Goal: Answer question/provide support: Share knowledge or assist other users

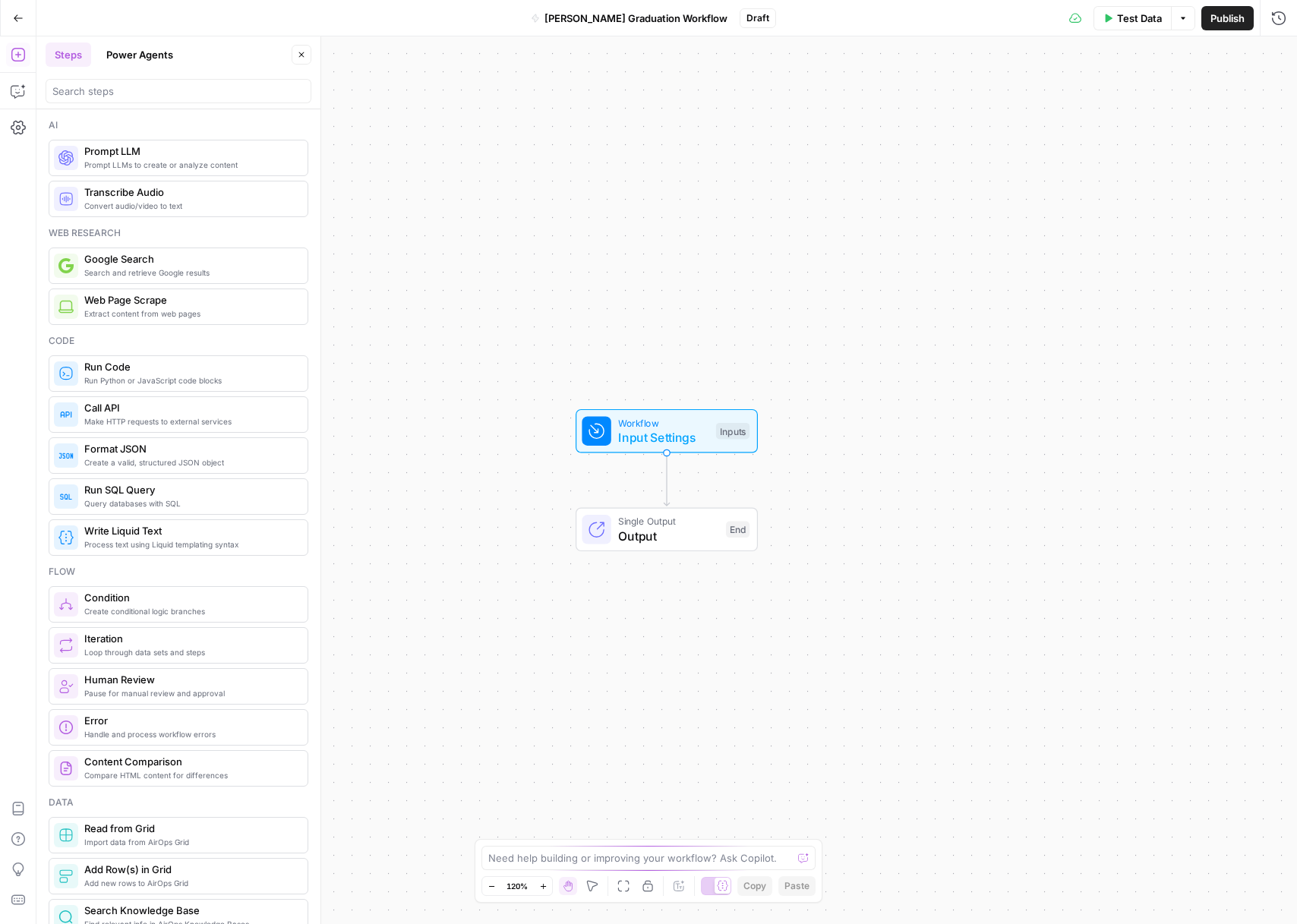
click at [10, 15] on button "Go Back" at bounding box center [18, 18] width 27 height 27
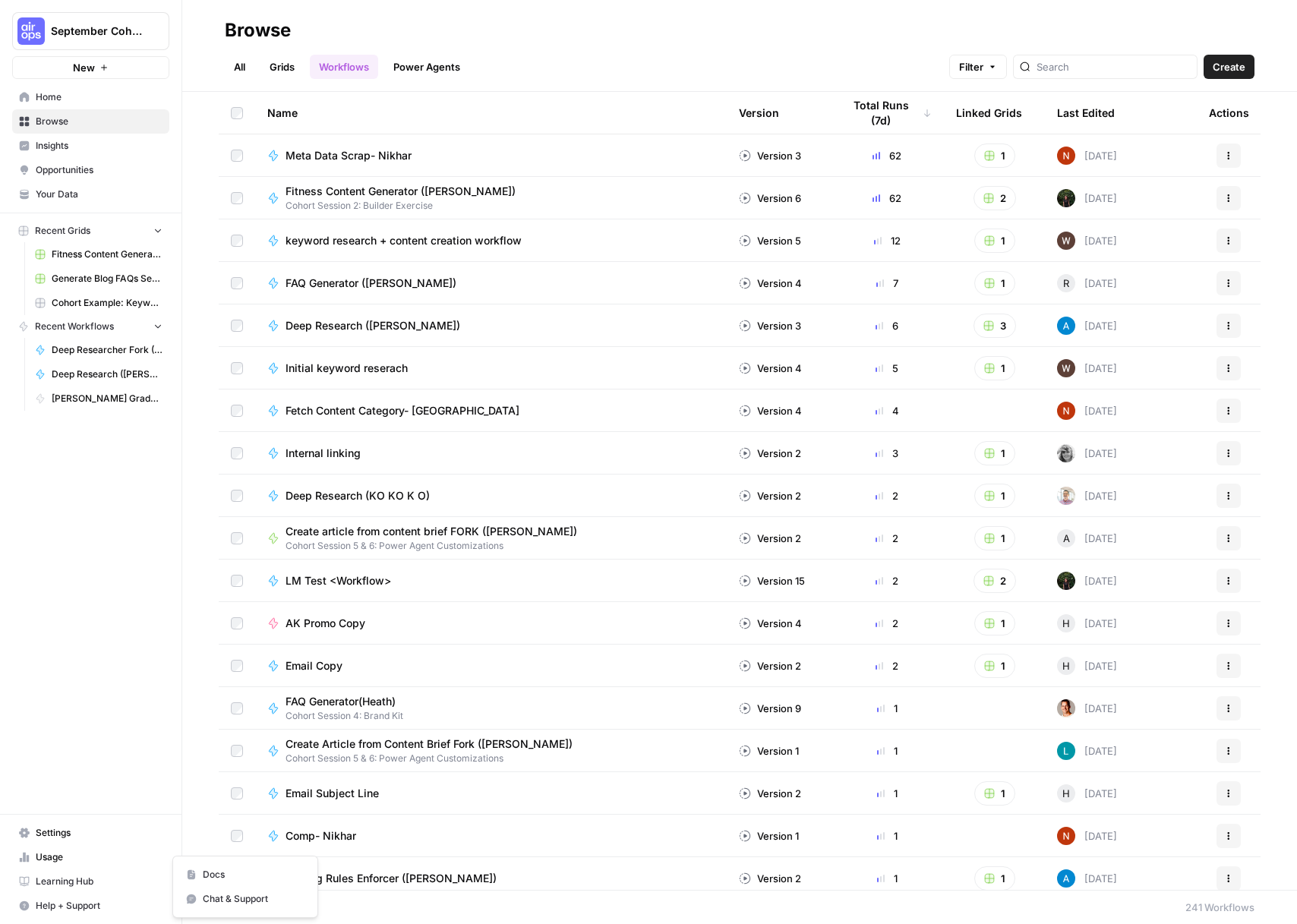
click at [74, 909] on span "Help + Support" at bounding box center [99, 905] width 127 height 14
click at [191, 907] on button "Chat & Support" at bounding box center [246, 900] width 132 height 24
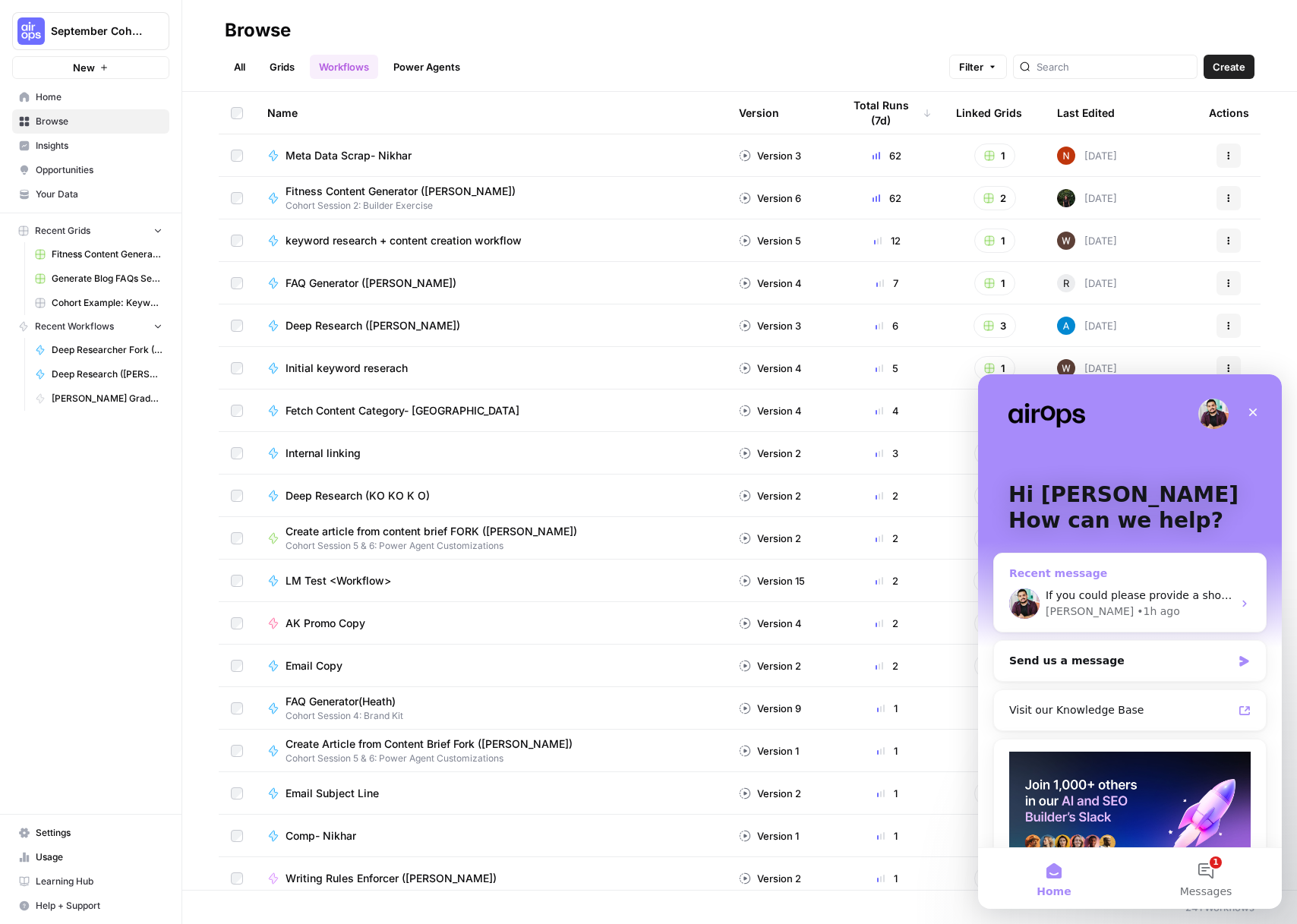
click at [1153, 588] on div "If you could please provide a short screen recording of the issue, that'd be su…" at bounding box center [1139, 596] width 187 height 16
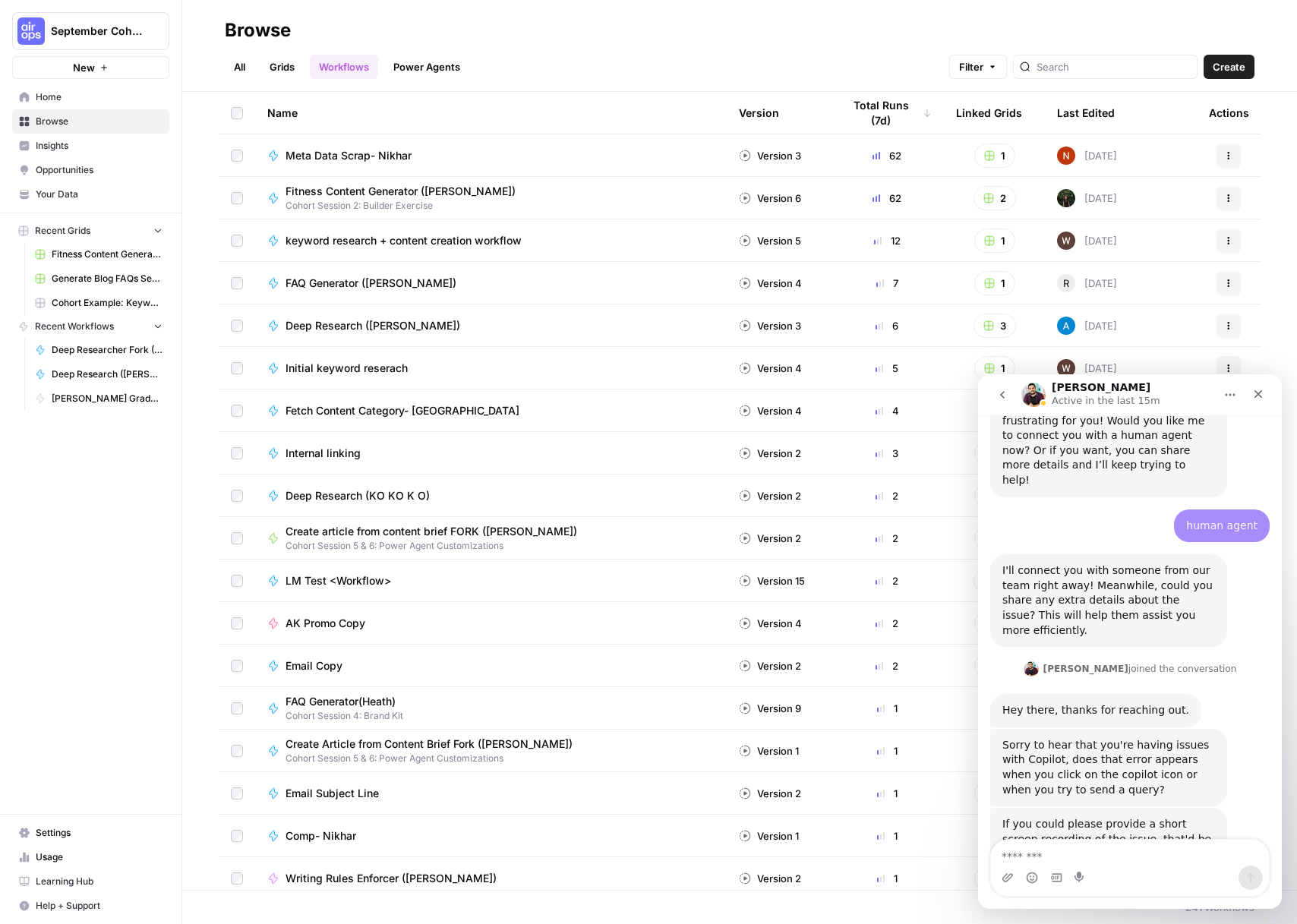
scroll to position [2418, 0]
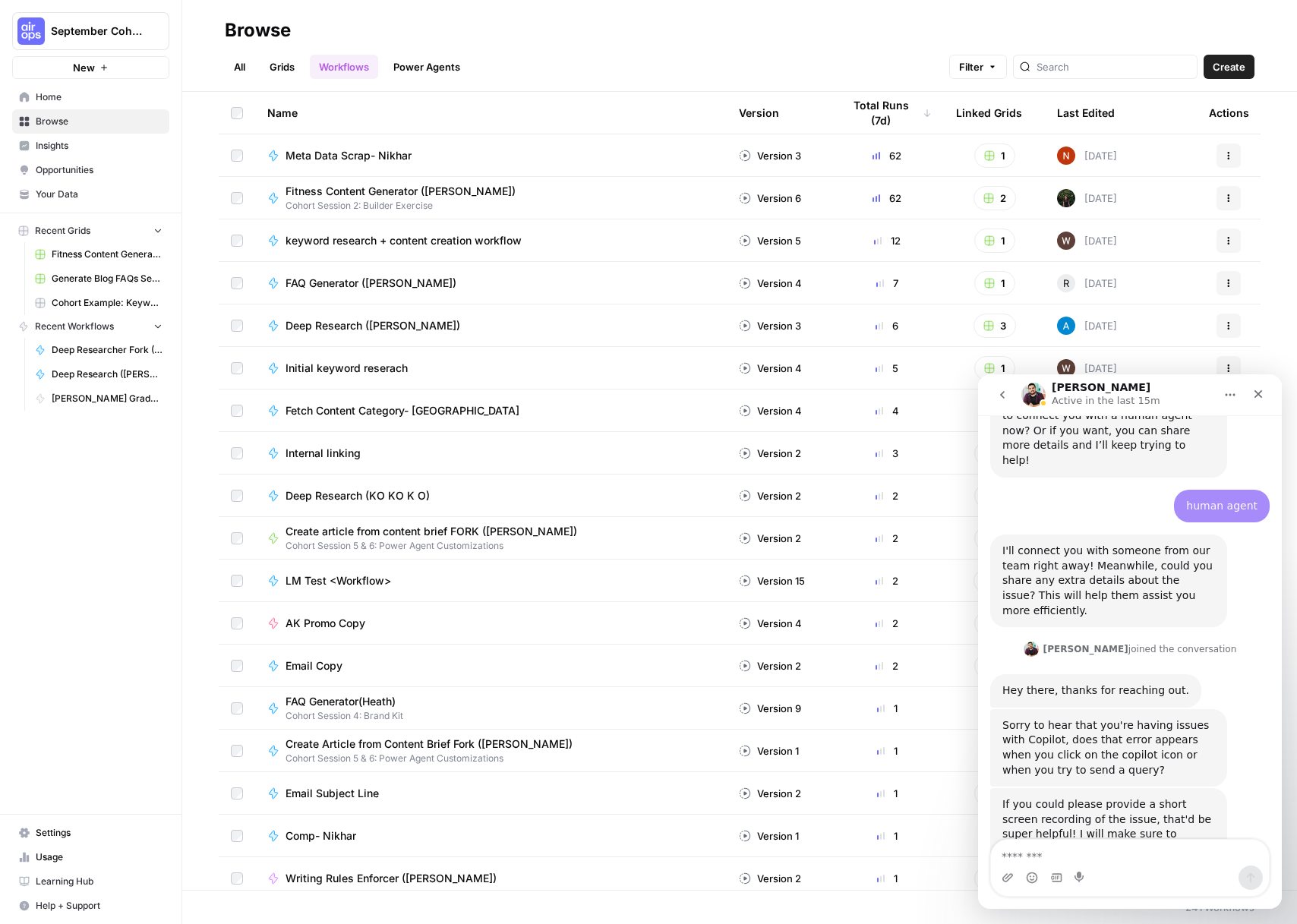
click at [104, 103] on span "Home" at bounding box center [99, 97] width 127 height 14
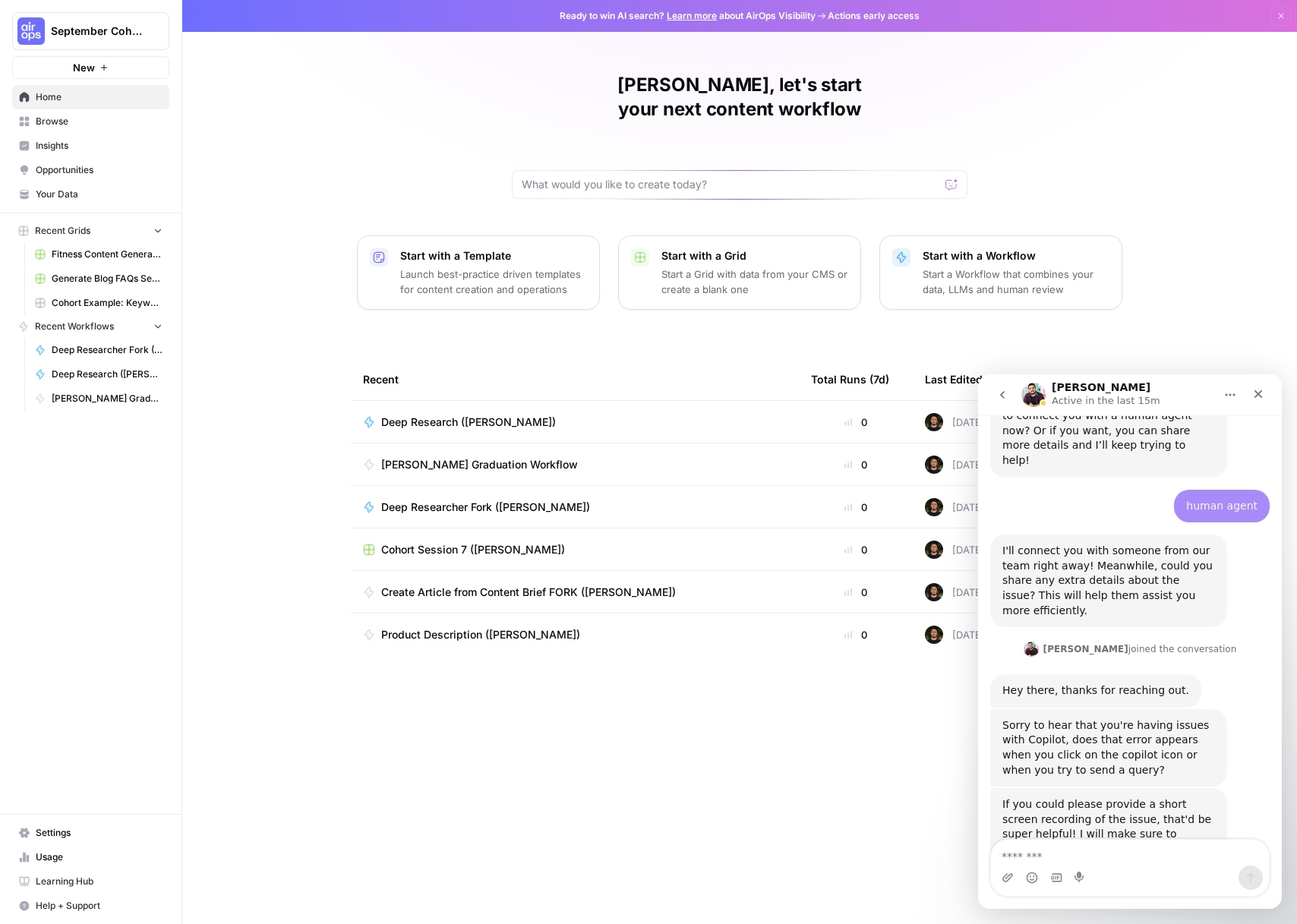
click at [484, 415] on span "Deep Research ([PERSON_NAME])" at bounding box center [469, 422] width 175 height 16
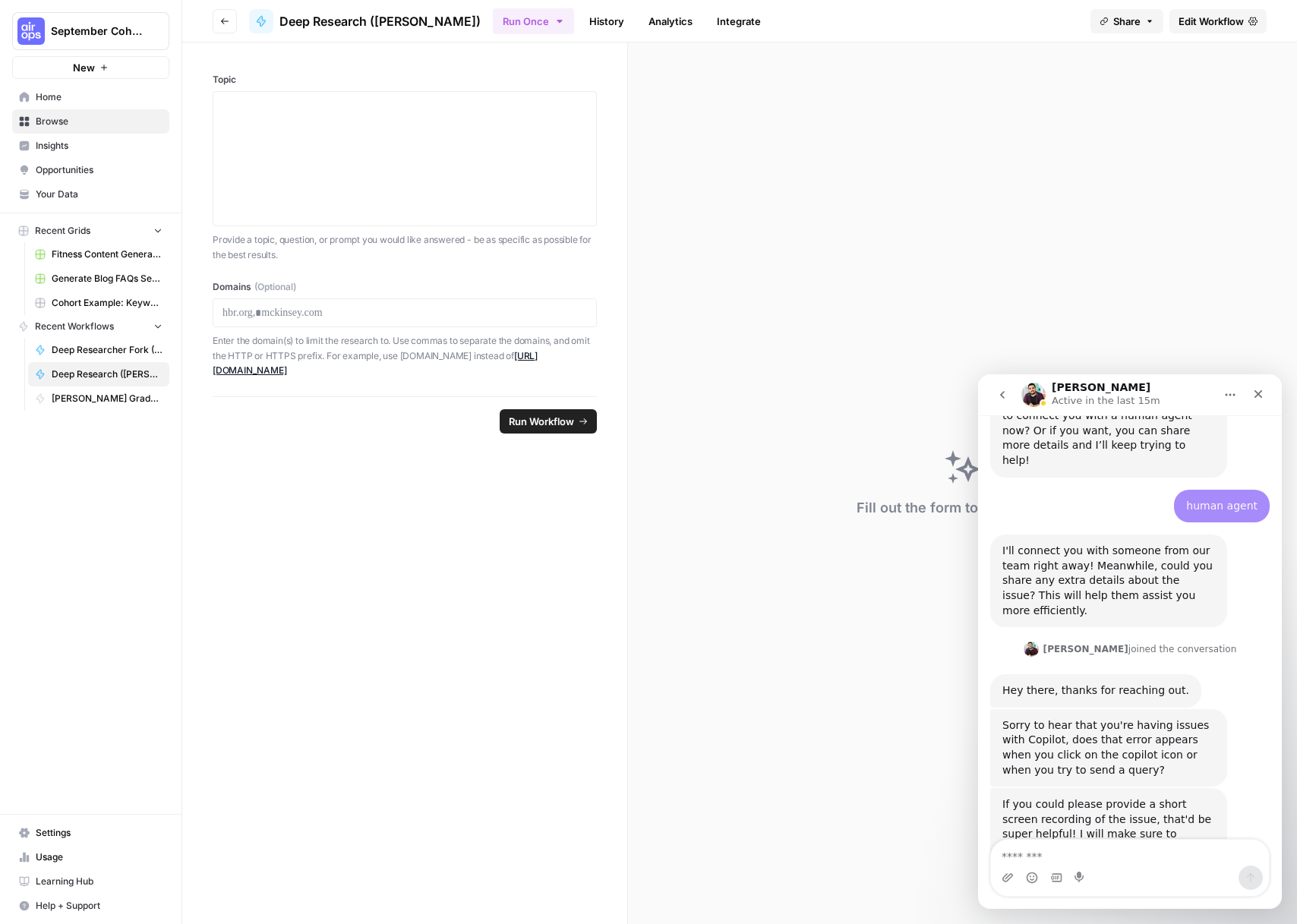
click at [1188, 28] on link "Edit Workflow" at bounding box center [1218, 21] width 97 height 24
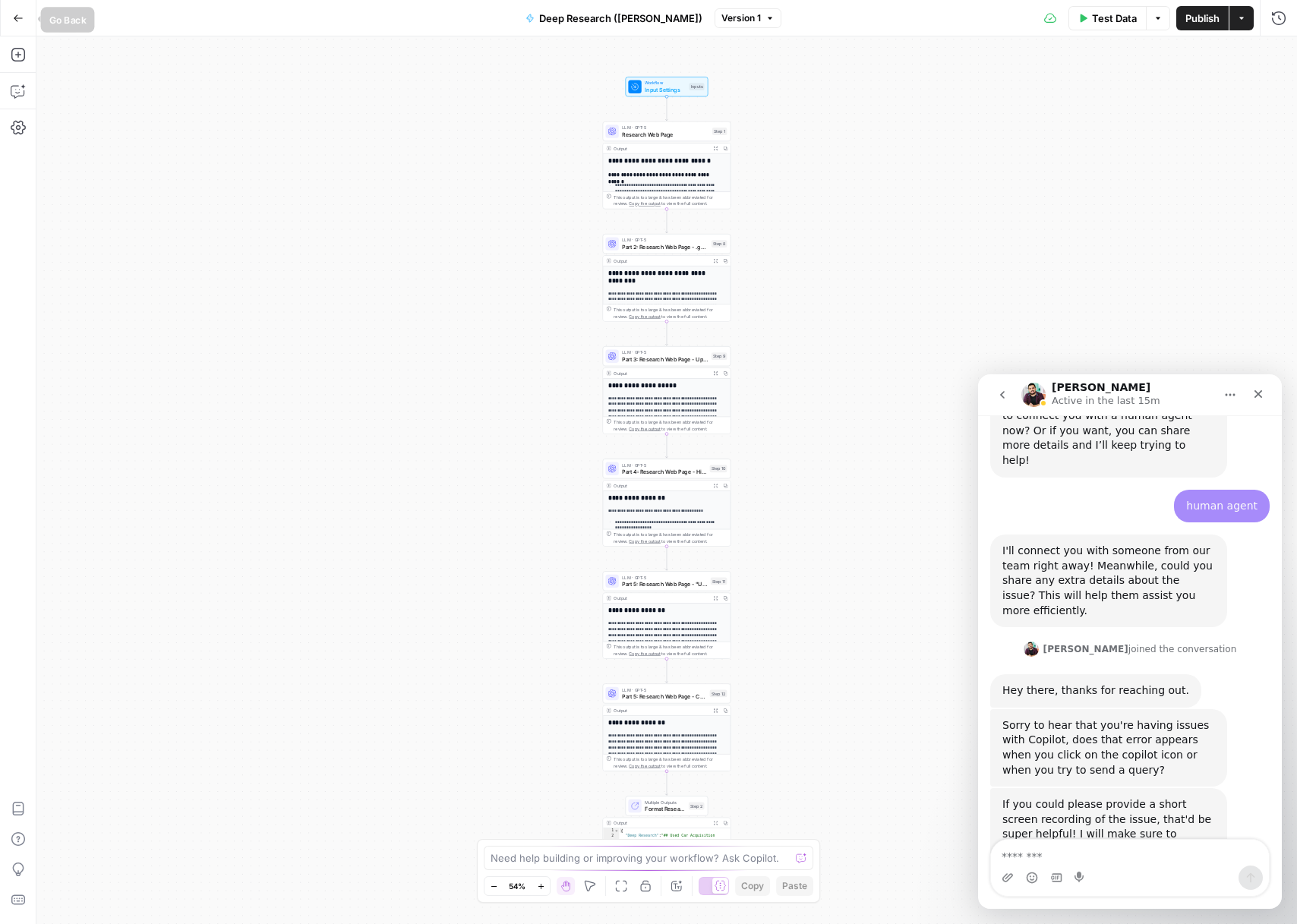
click at [7, 12] on button "Go Back" at bounding box center [18, 18] width 27 height 27
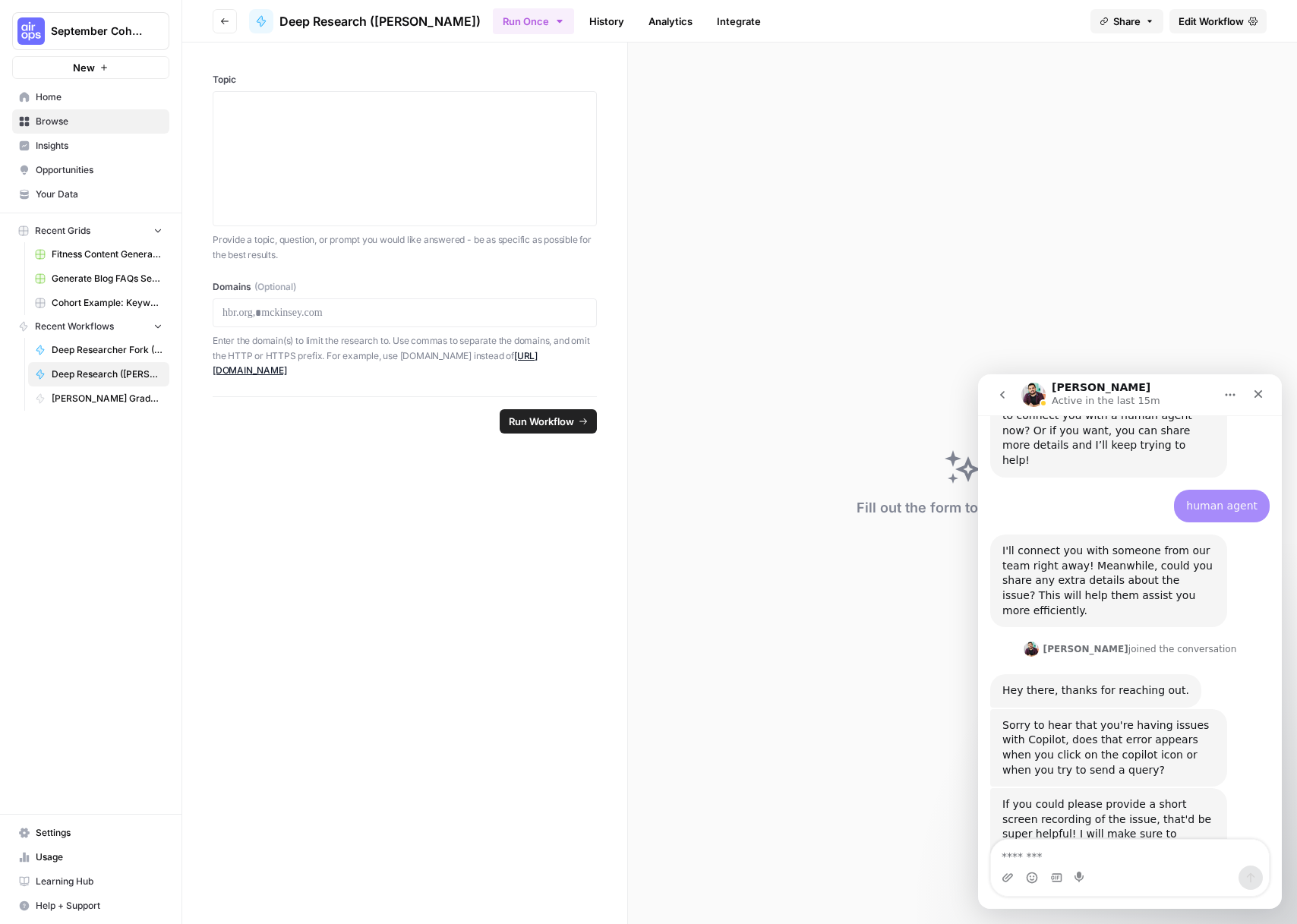
click at [220, 21] on icon "button" at bounding box center [224, 20] width 9 height 9
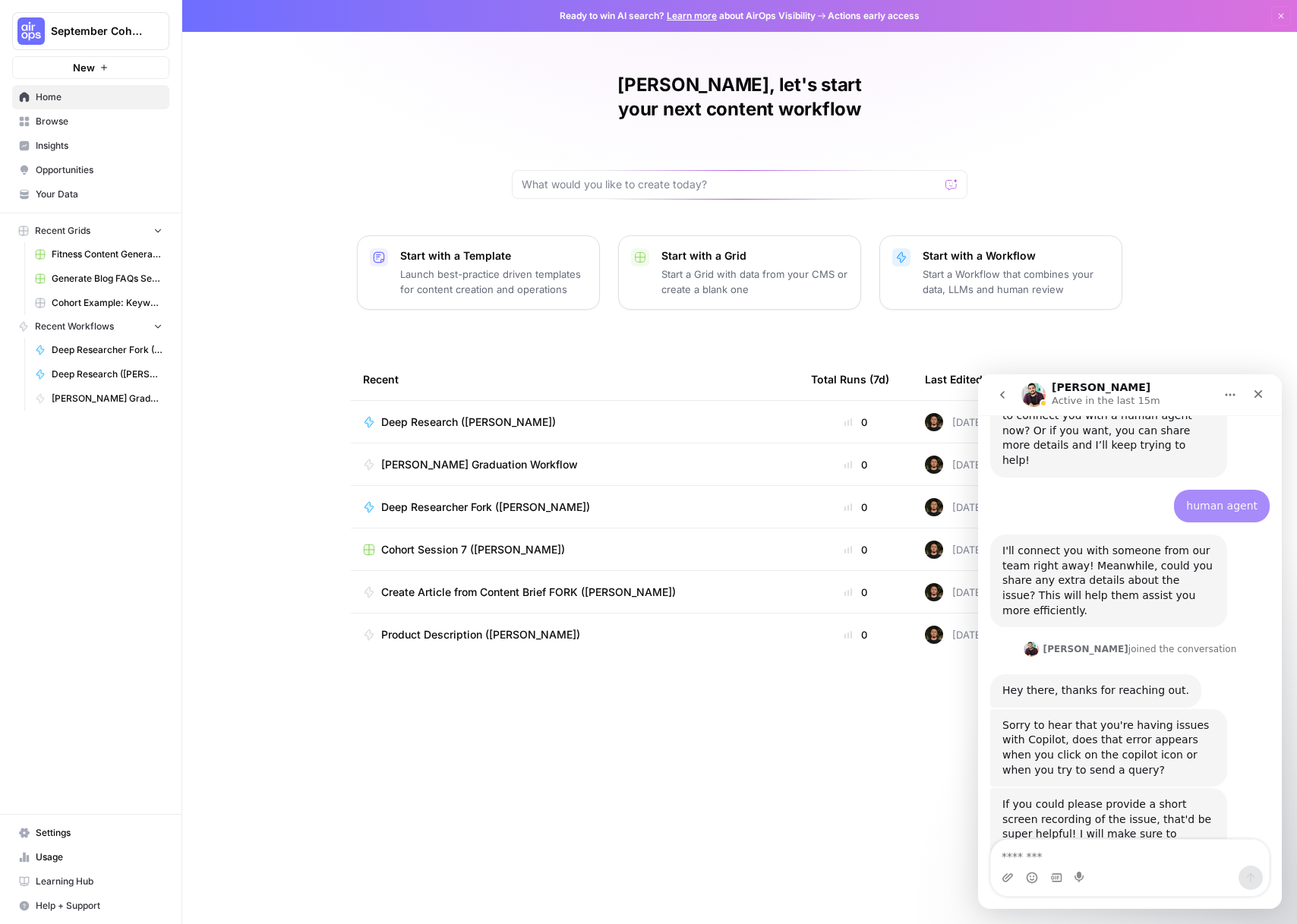
click at [500, 457] on span "[PERSON_NAME] Graduation Workflow" at bounding box center [479, 464] width 197 height 16
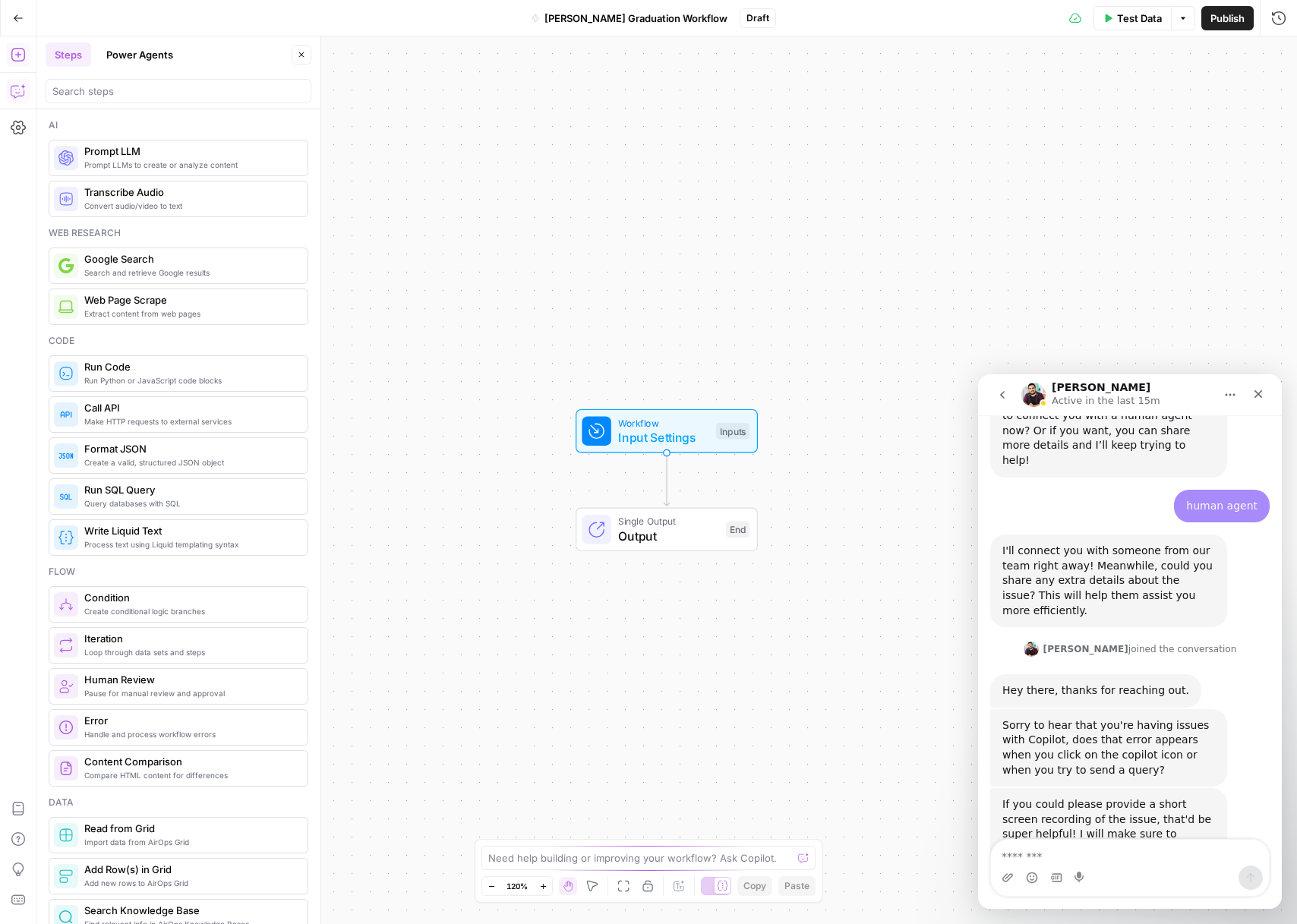
click at [17, 92] on icon "button" at bounding box center [18, 91] width 16 height 16
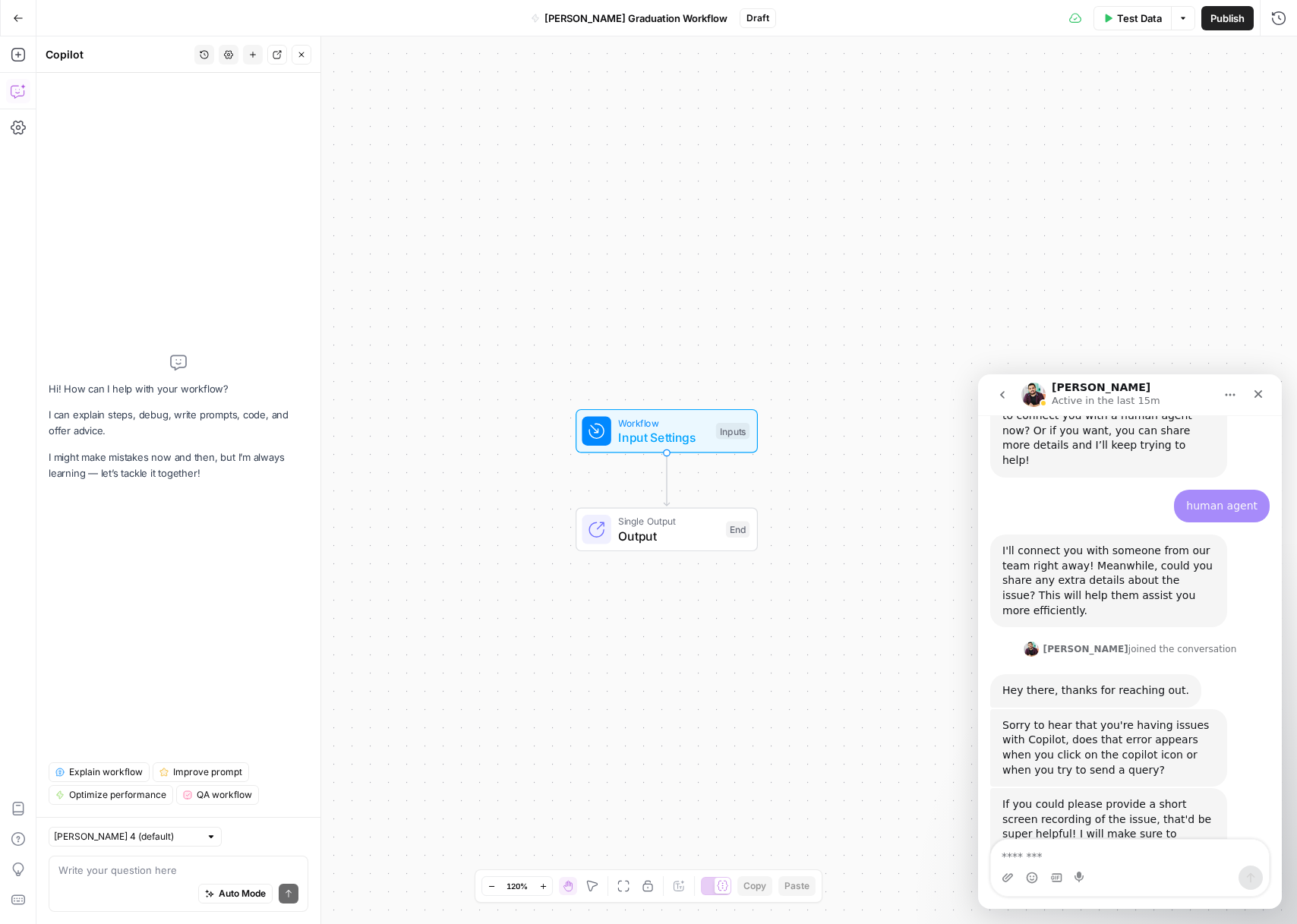
click at [204, 57] on icon "button" at bounding box center [204, 54] width 9 height 9
click at [191, 111] on span "I want to build a workflow that takes a product launch brief with my brand kit …" at bounding box center [201, 108] width 211 height 16
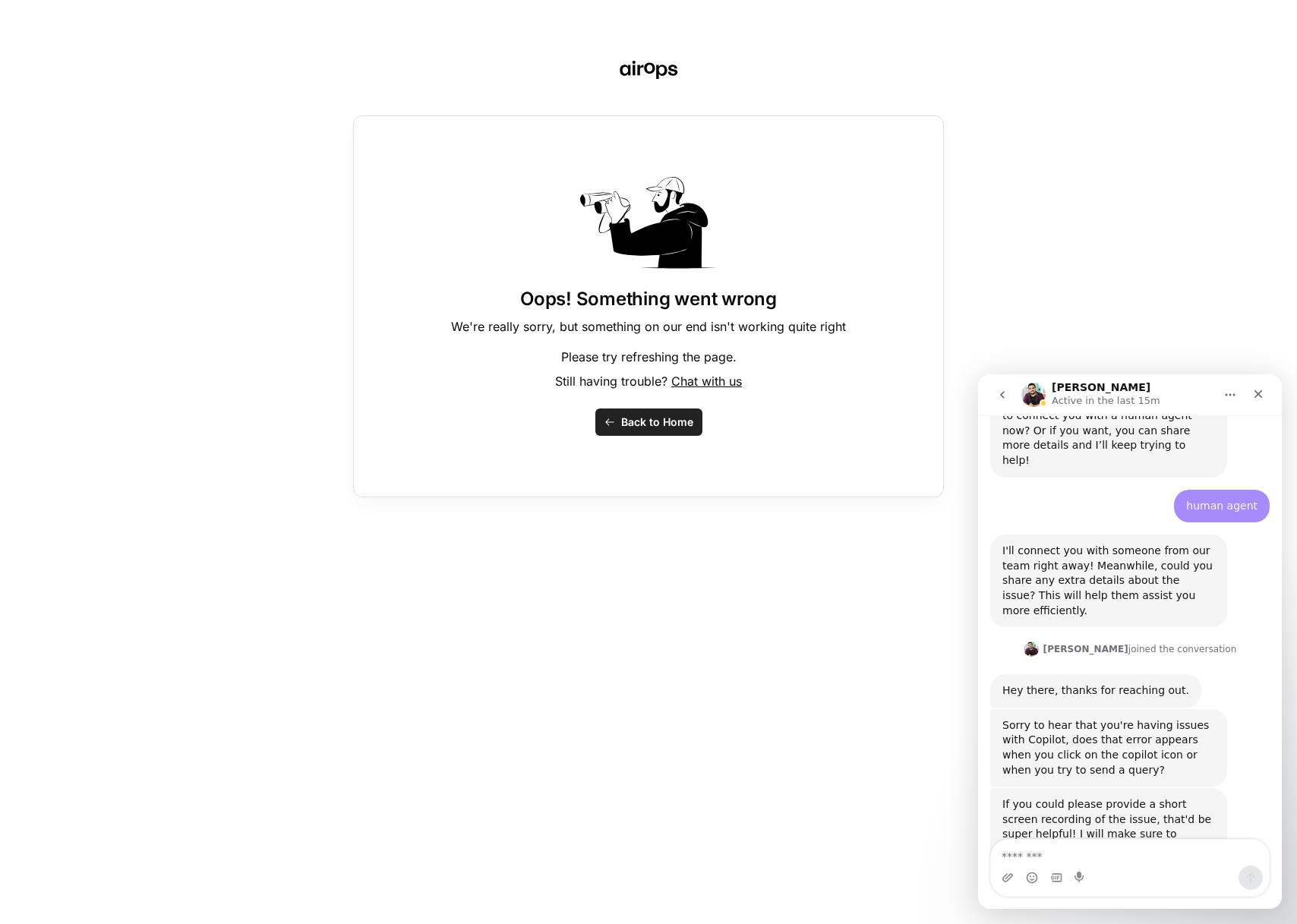
click at [653, 430] on button "Back to Home" at bounding box center [648, 421] width 107 height 27
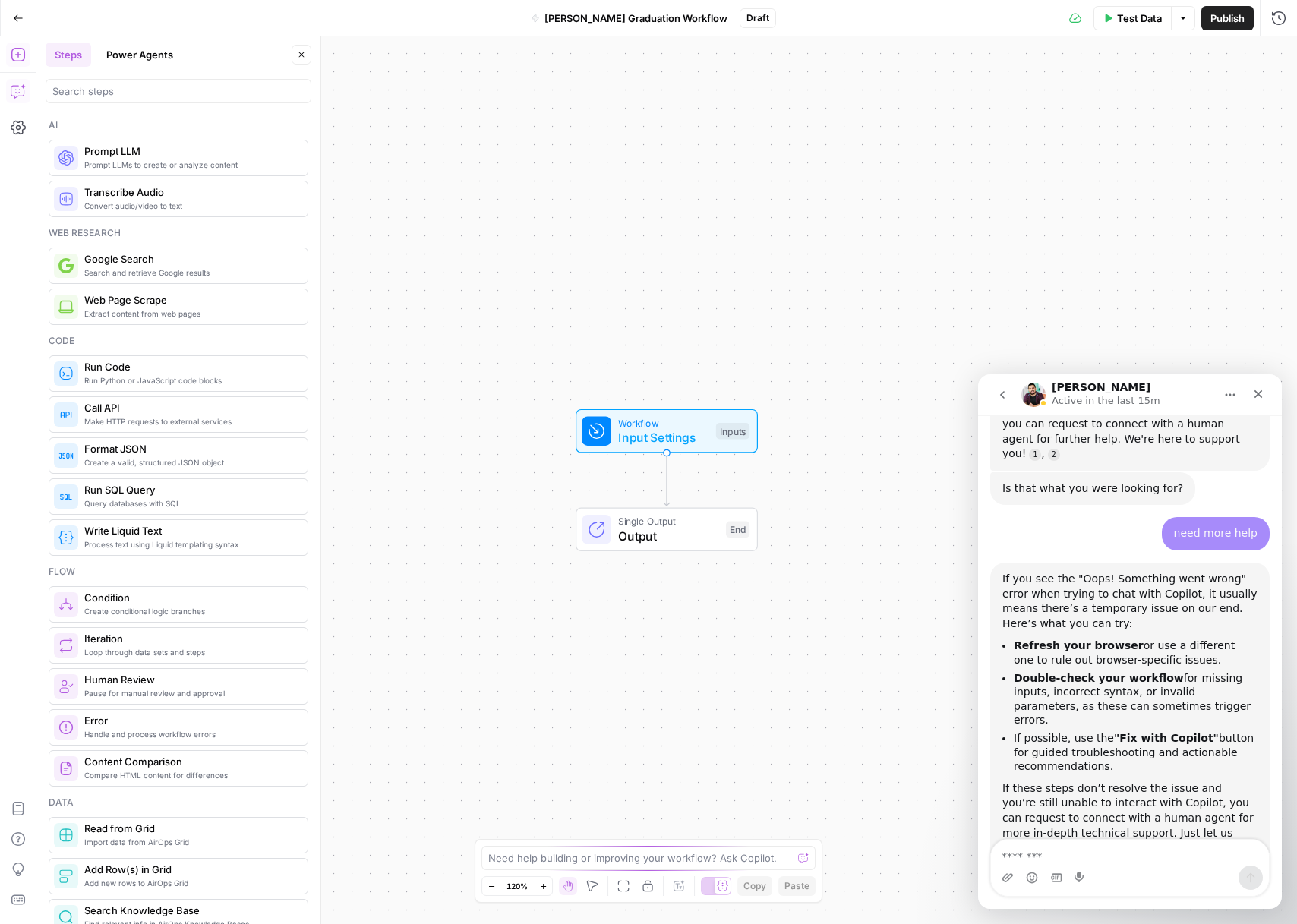
click at [26, 90] on button "Copilot" at bounding box center [18, 91] width 24 height 24
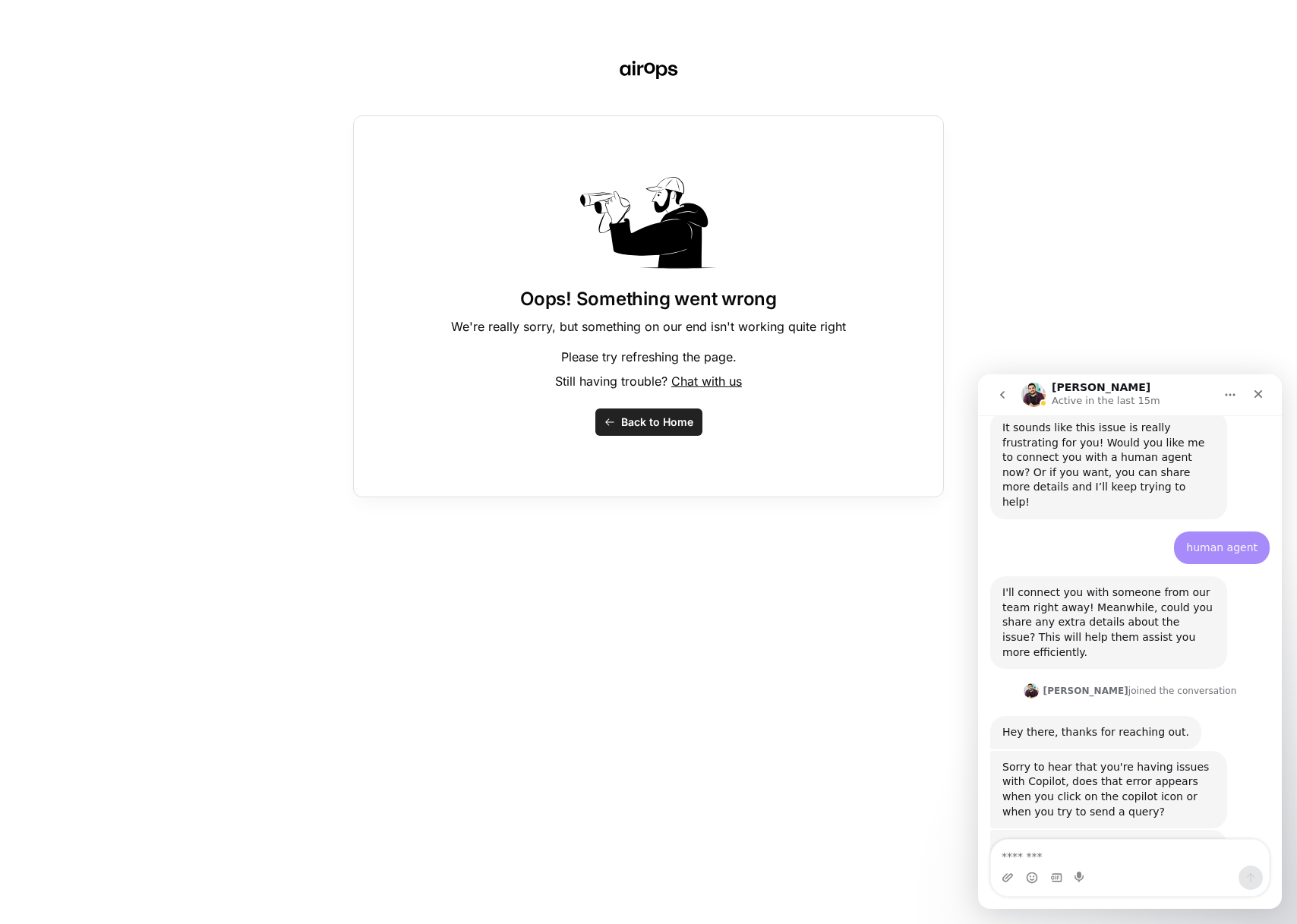
scroll to position [2418, 0]
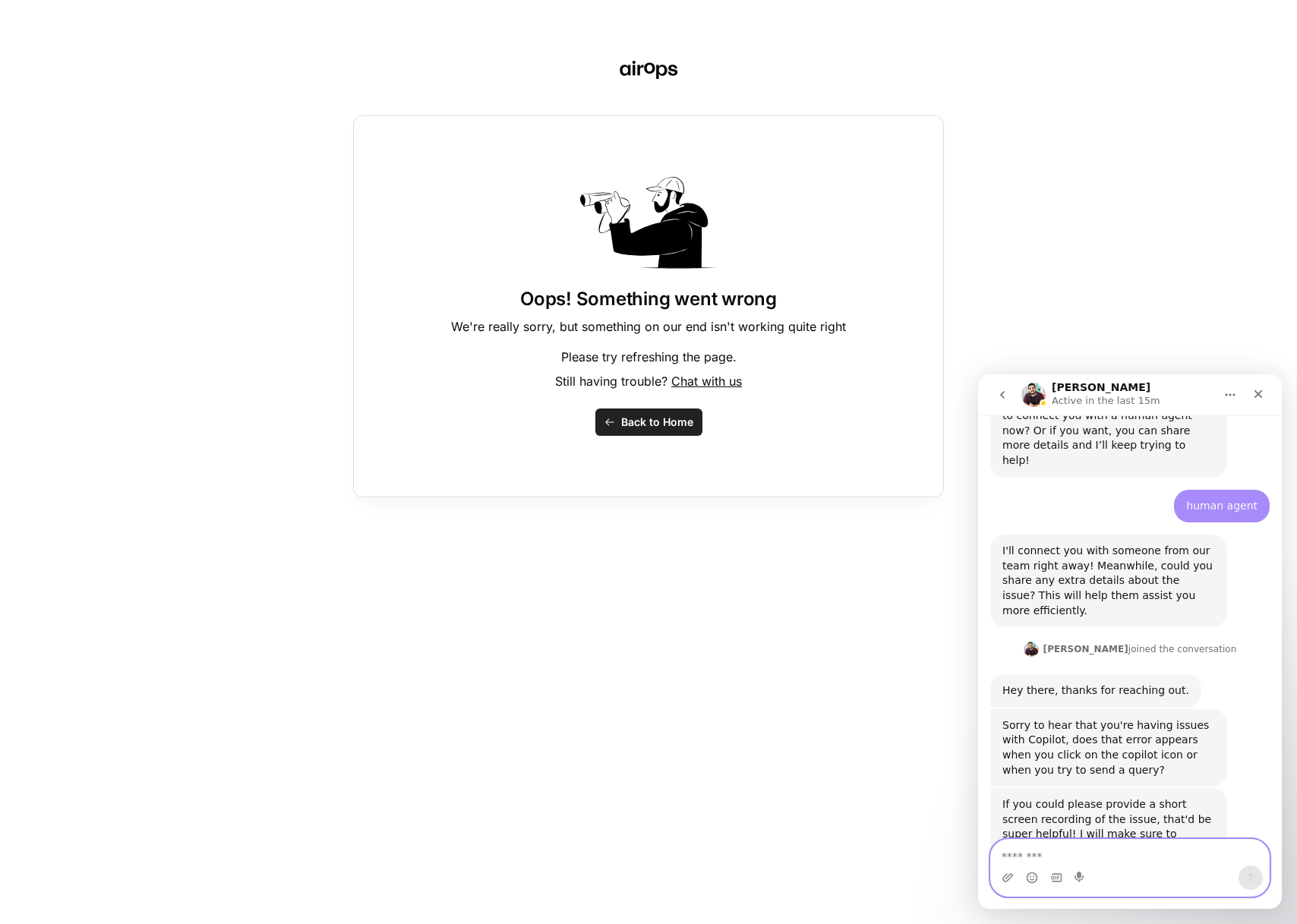
click at [1050, 854] on textarea "Message…" at bounding box center [1130, 853] width 278 height 26
click at [1004, 877] on icon "Upload attachment" at bounding box center [1007, 877] width 12 height 12
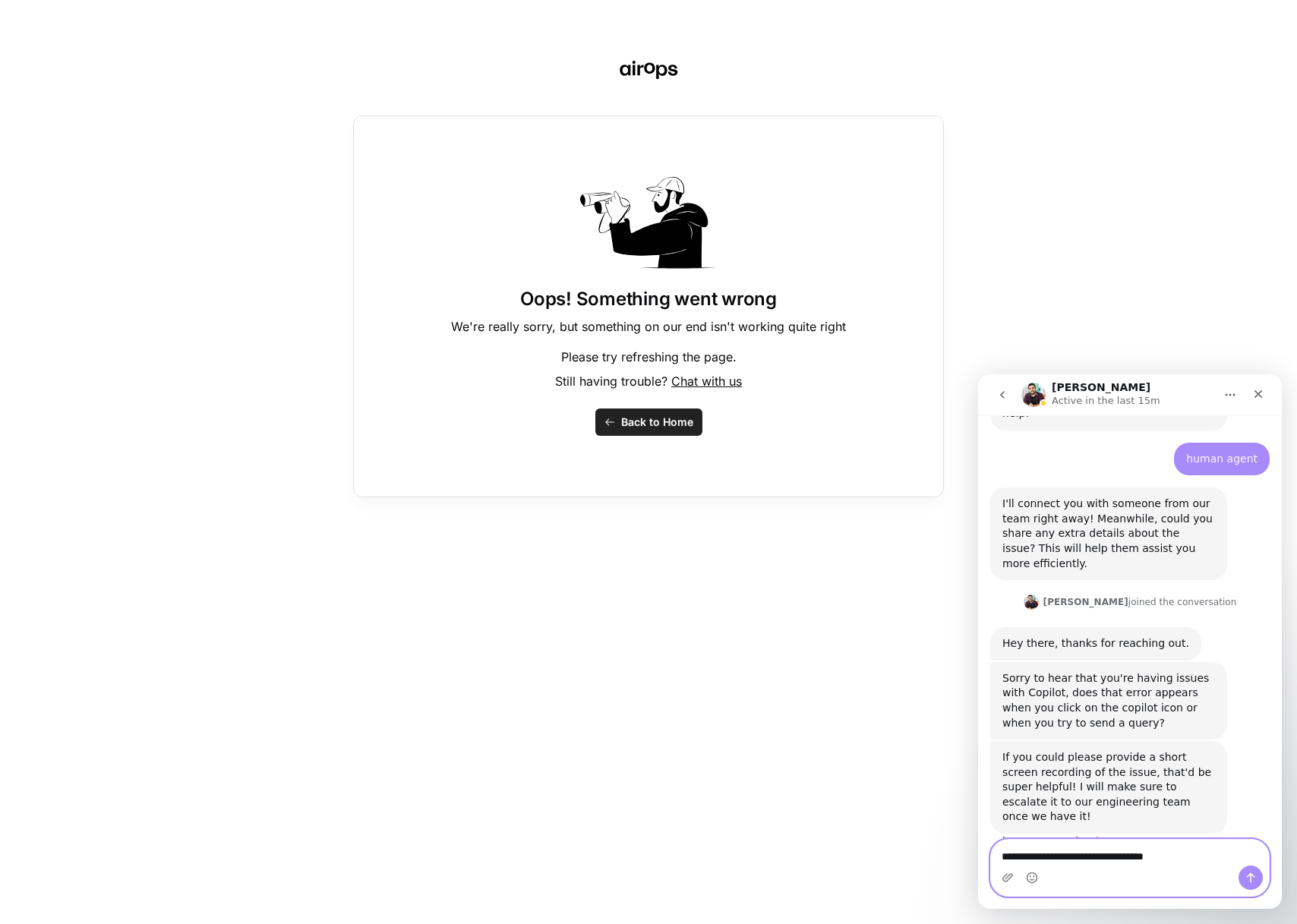
type textarea "**********"
